Goal: Communication & Community: Answer question/provide support

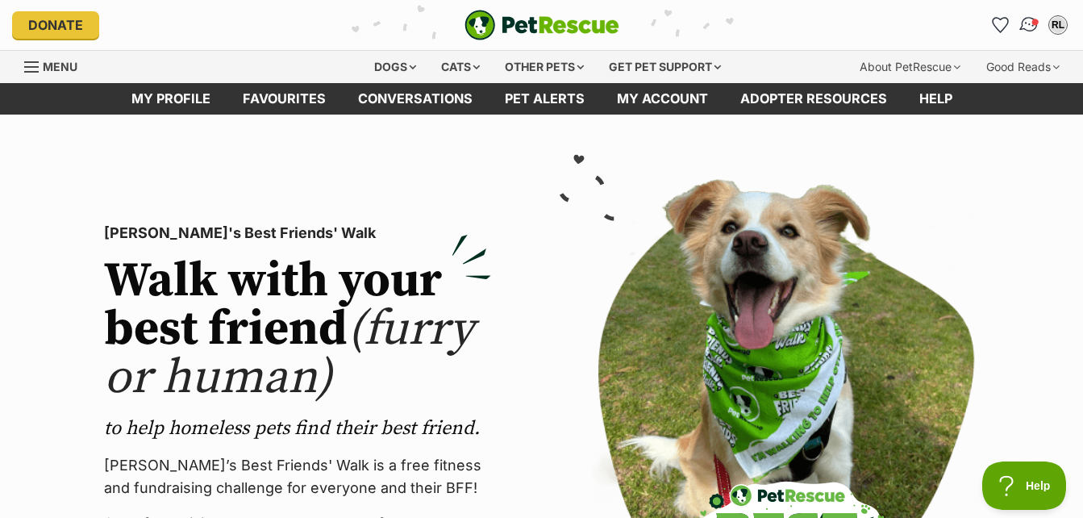
click at [1037, 21] on span "Conversations" at bounding box center [1036, 22] width 8 height 8
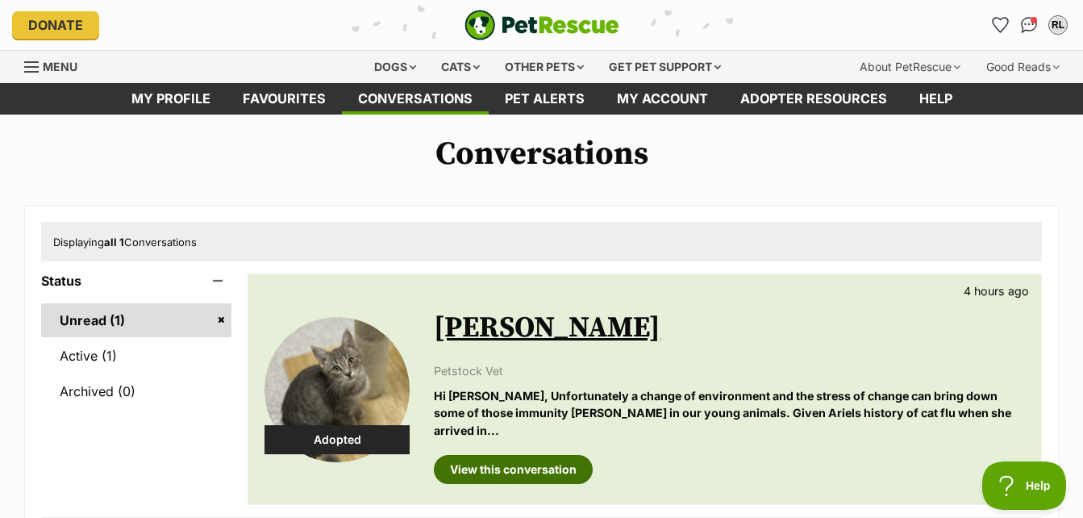
click at [476, 455] on link "View this conversation" at bounding box center [513, 469] width 159 height 29
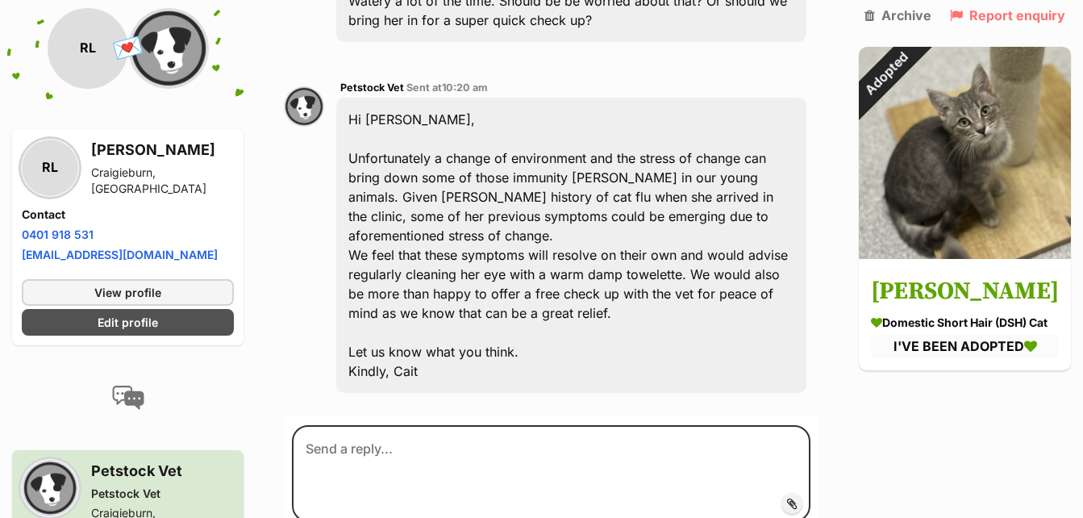
scroll to position [4630, 0]
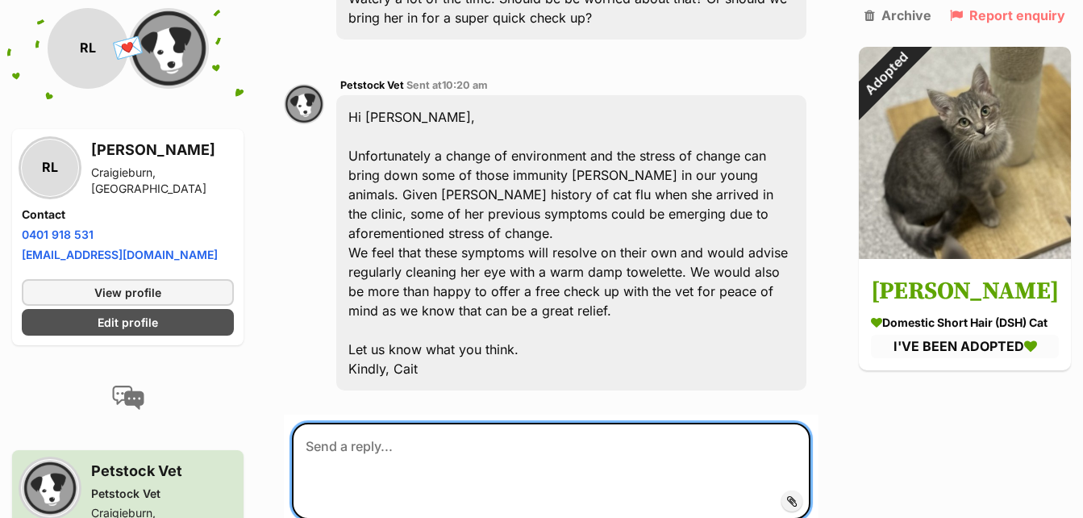
click at [340, 423] on textarea at bounding box center [551, 471] width 519 height 97
type textarea "h"
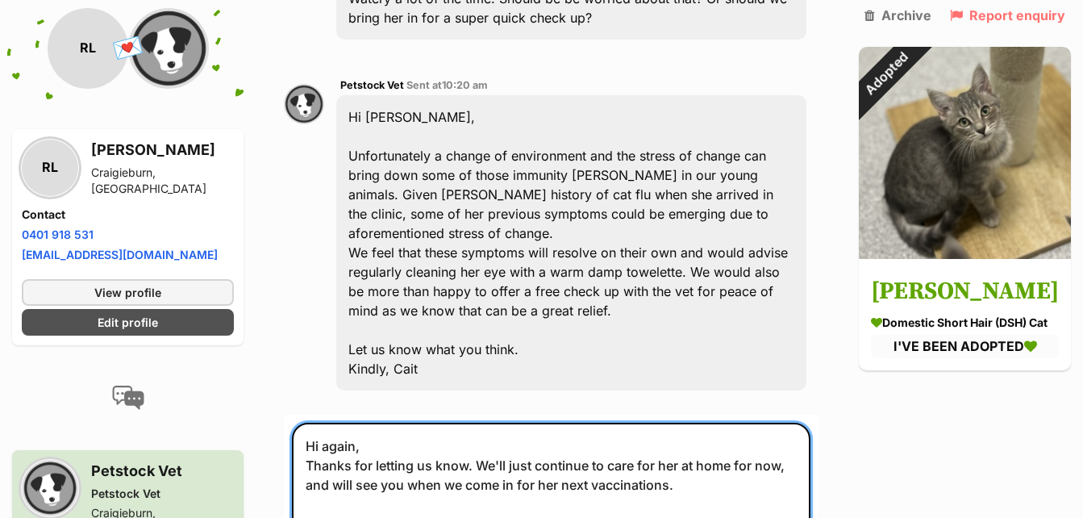
type textarea "Hi again, Thanks for letting us know. We'll just continue to care for her at ho…"
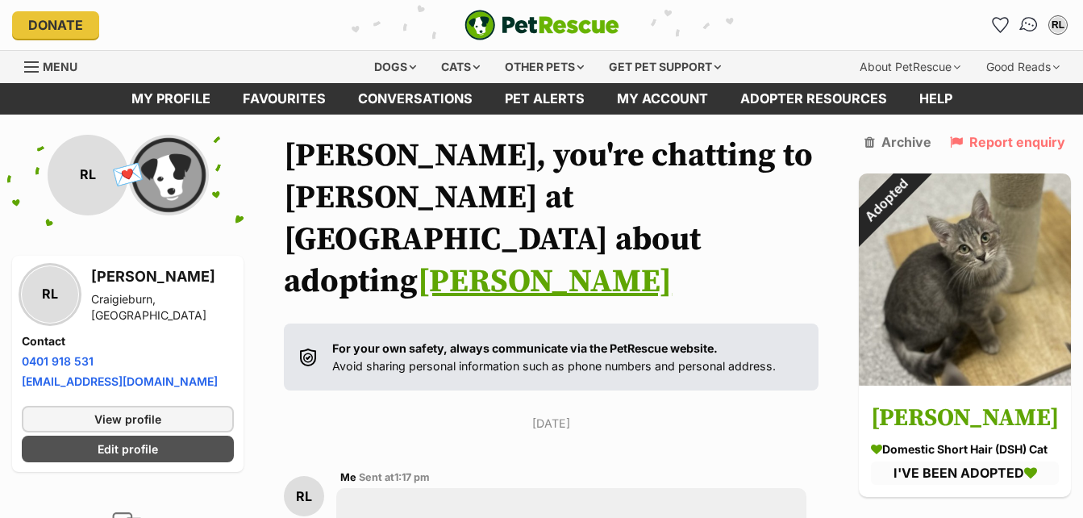
click at [1024, 23] on img "Conversations" at bounding box center [1030, 25] width 22 height 21
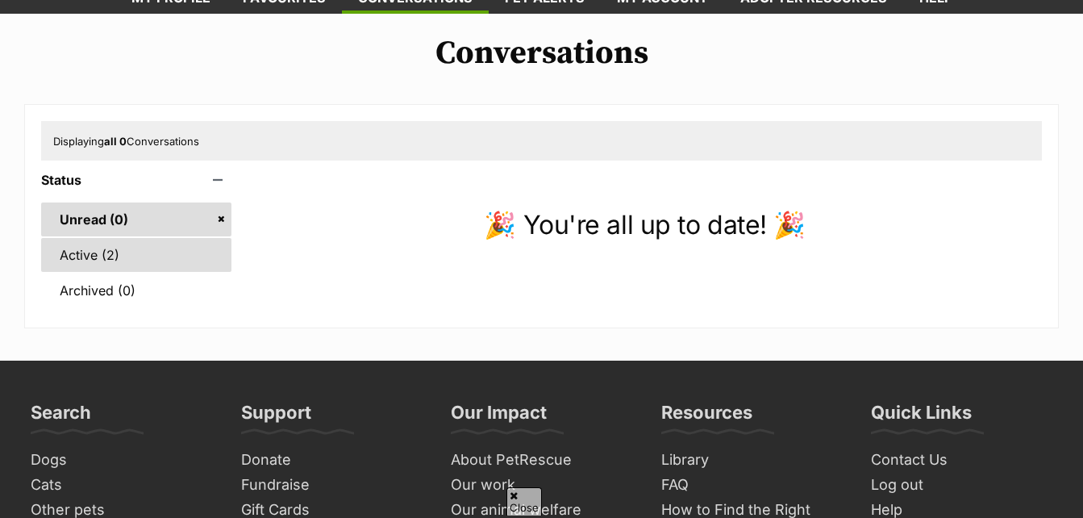
click at [106, 248] on link "Active (2)" at bounding box center [136, 255] width 190 height 34
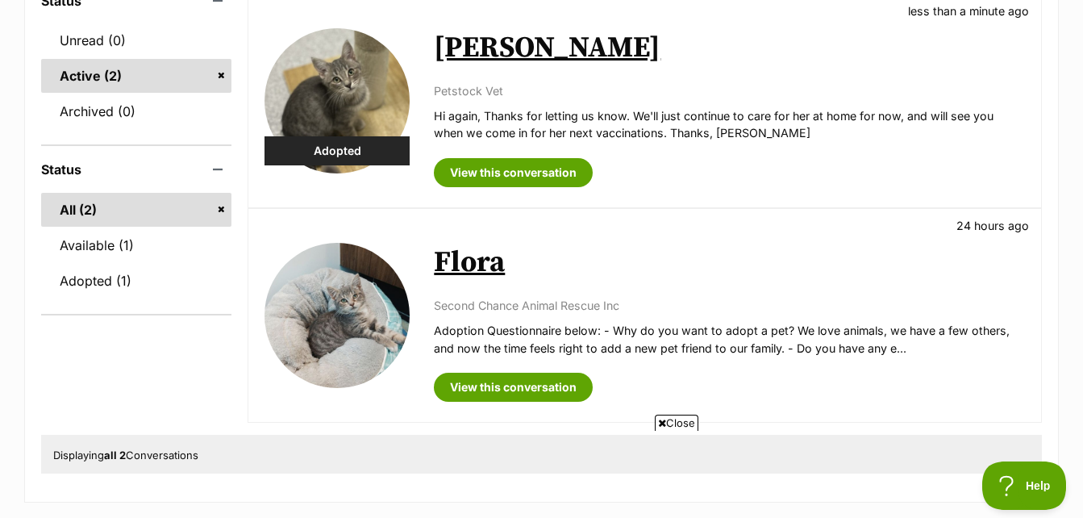
scroll to position [278, 0]
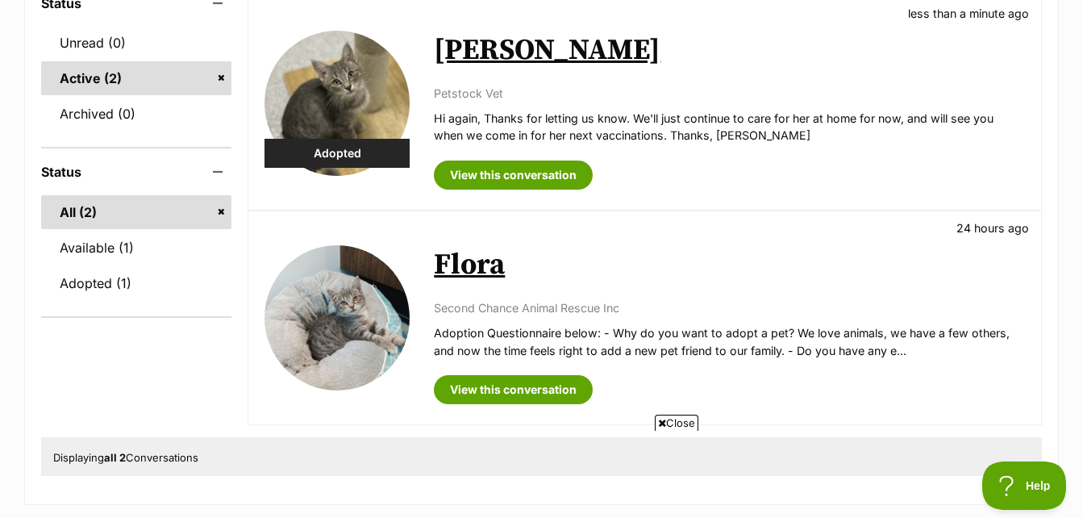
click at [462, 265] on link "Flora" at bounding box center [469, 265] width 71 height 36
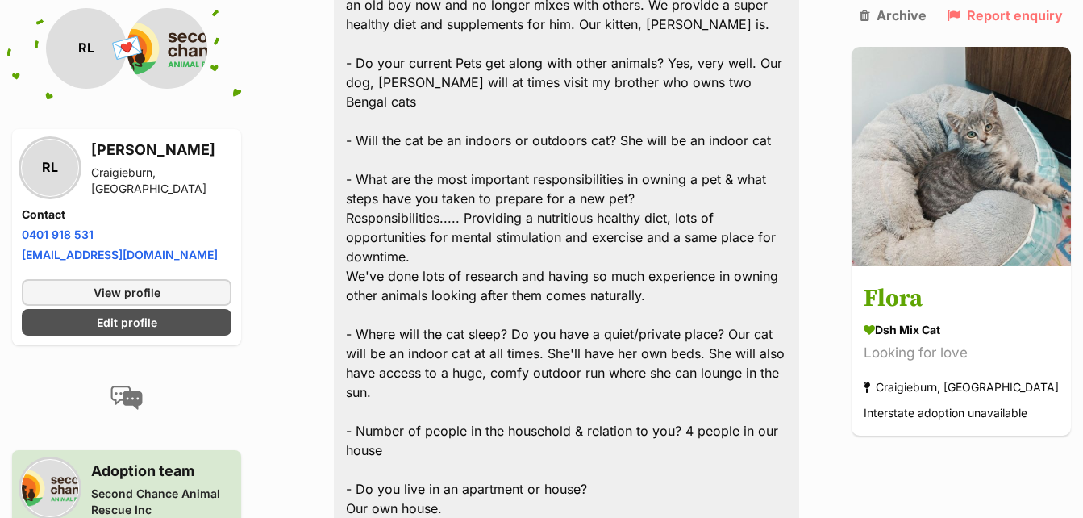
scroll to position [1654, 0]
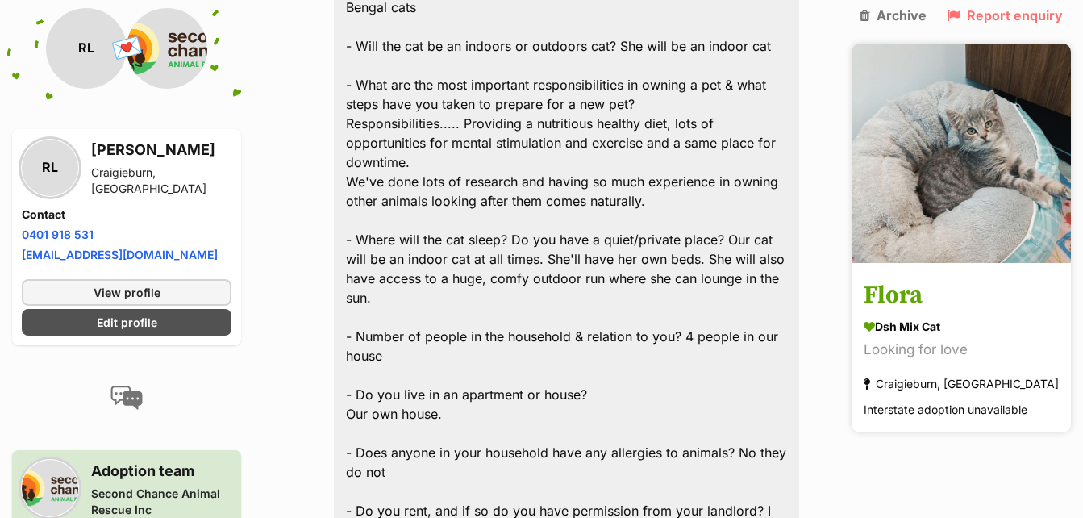
click at [971, 172] on img at bounding box center [961, 153] width 219 height 219
click at [964, 189] on img at bounding box center [961, 153] width 219 height 219
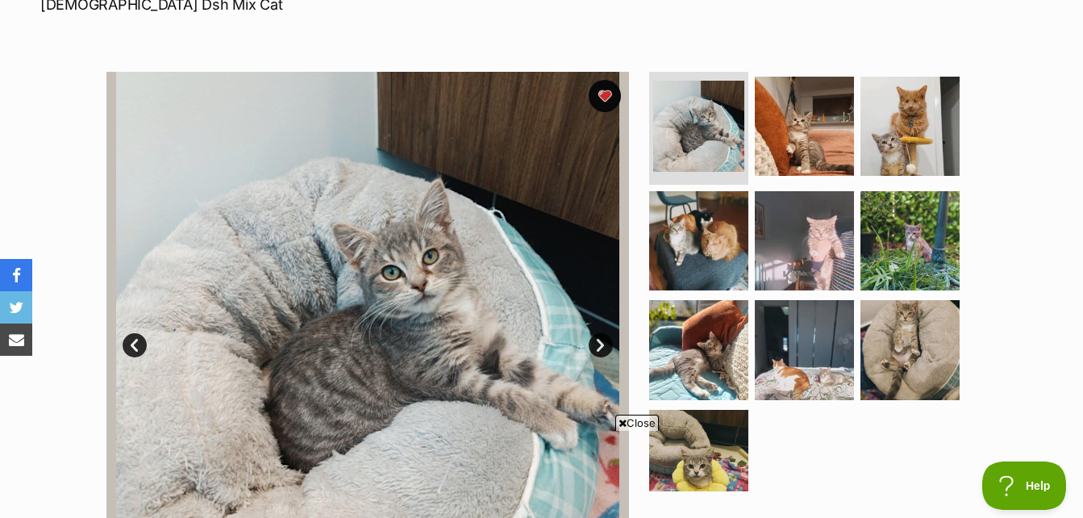
click at [601, 339] on link "Next" at bounding box center [601, 345] width 24 height 24
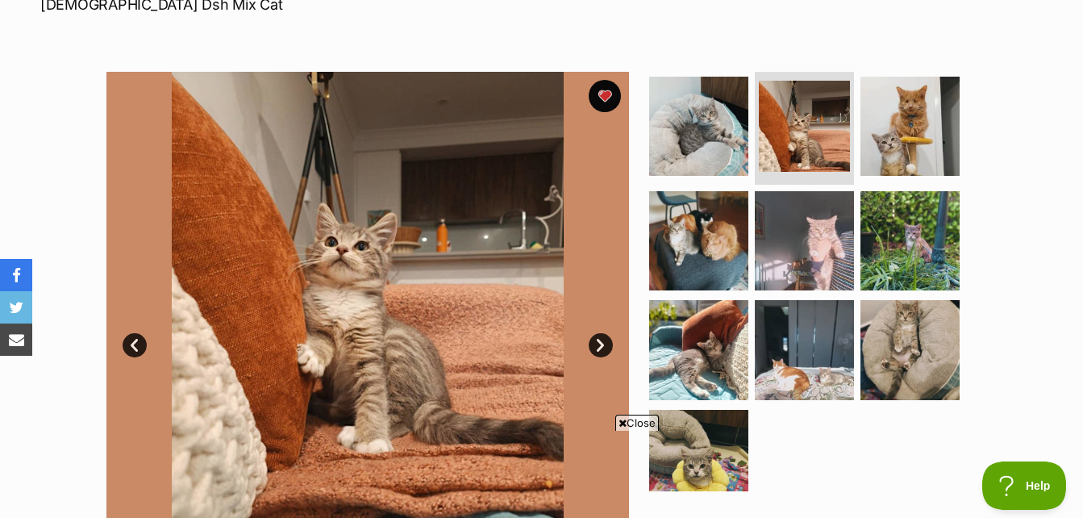
click at [600, 354] on link "Next" at bounding box center [601, 345] width 24 height 24
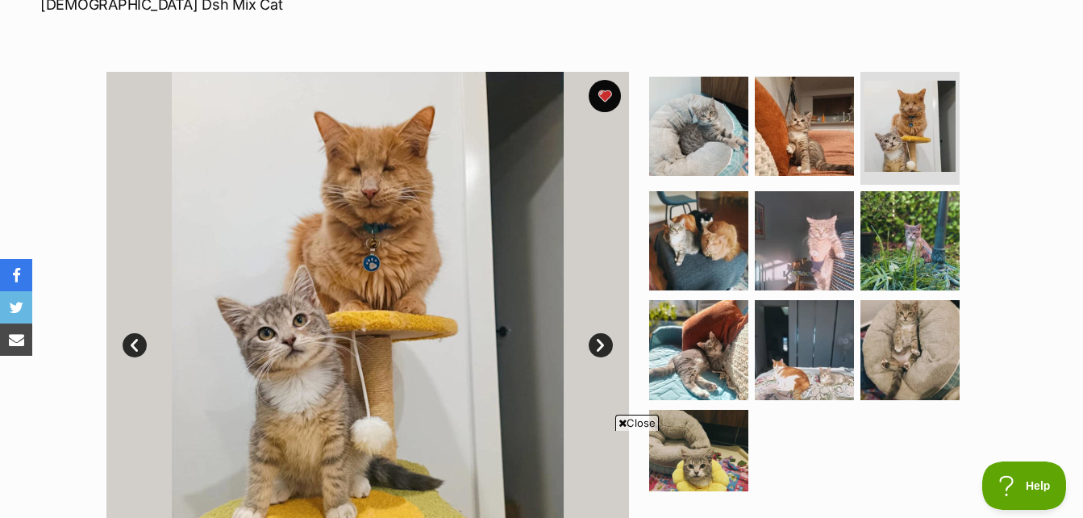
click at [603, 345] on link "Next" at bounding box center [601, 345] width 24 height 24
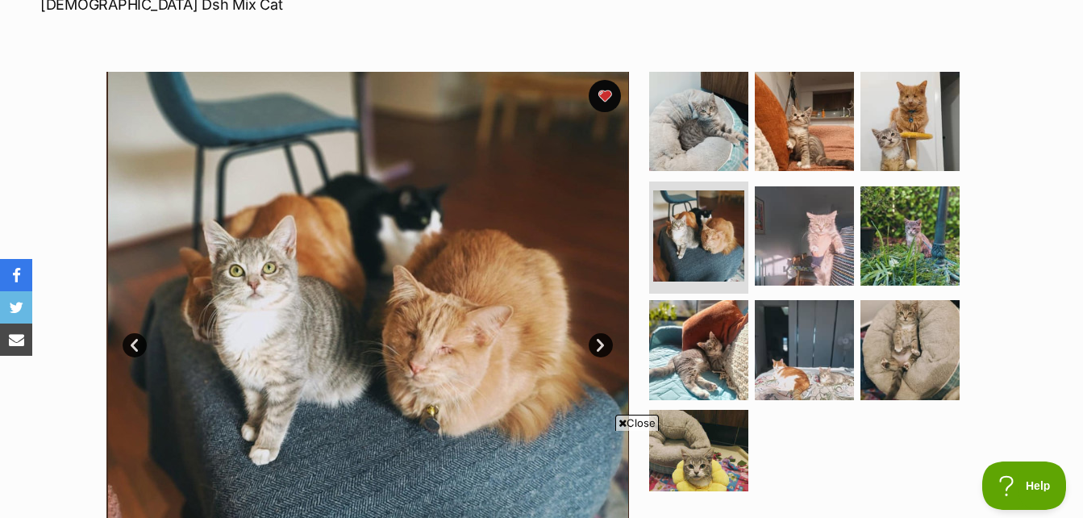
click at [598, 353] on link "Next" at bounding box center [601, 345] width 24 height 24
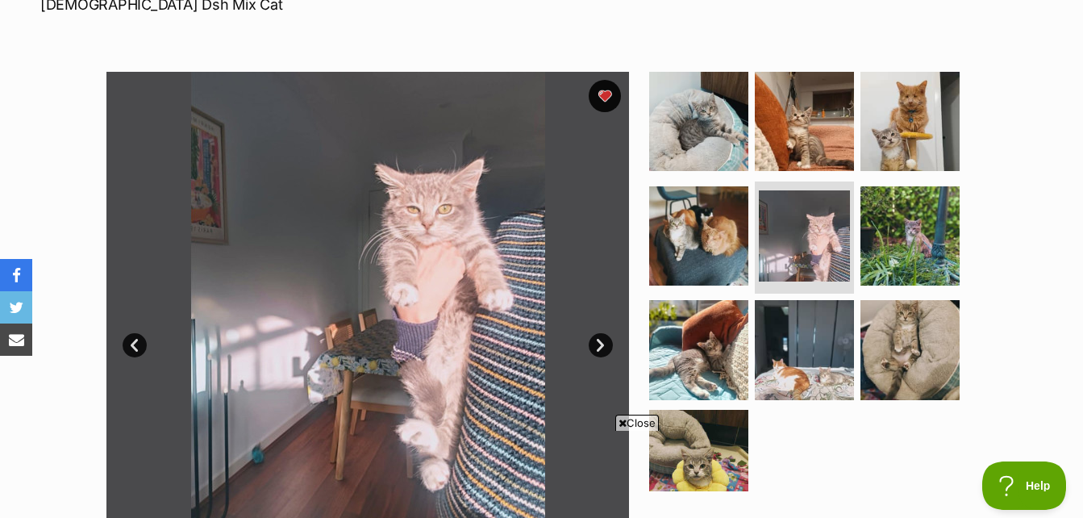
click at [602, 345] on link "Next" at bounding box center [601, 345] width 24 height 24
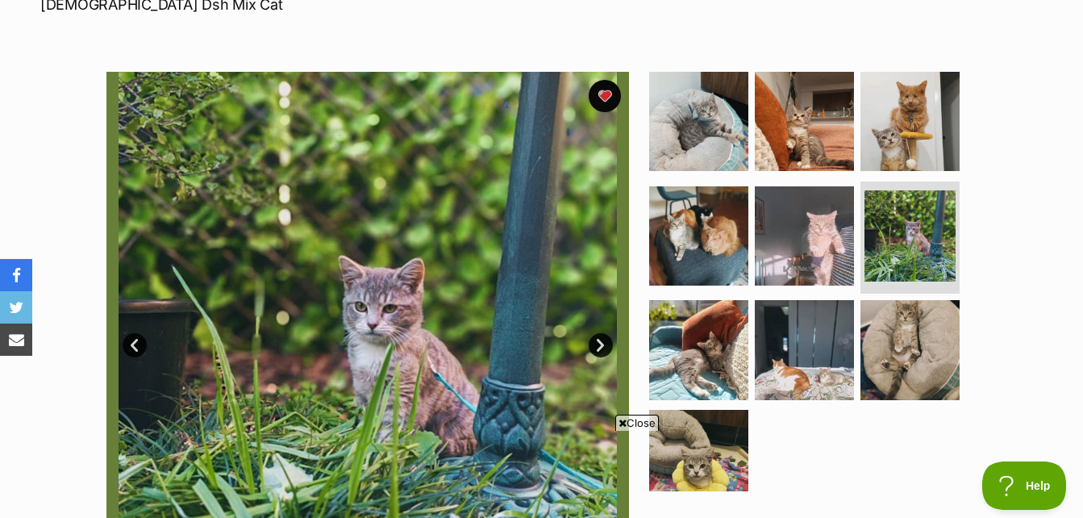
click at [607, 334] on link "Next" at bounding box center [601, 345] width 24 height 24
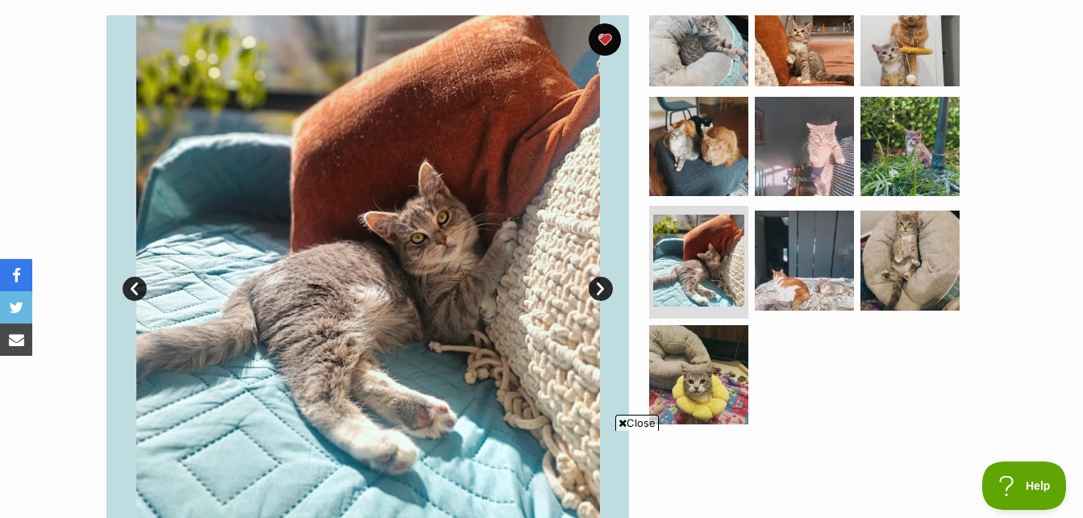
click at [602, 294] on link "Next" at bounding box center [601, 289] width 24 height 24
